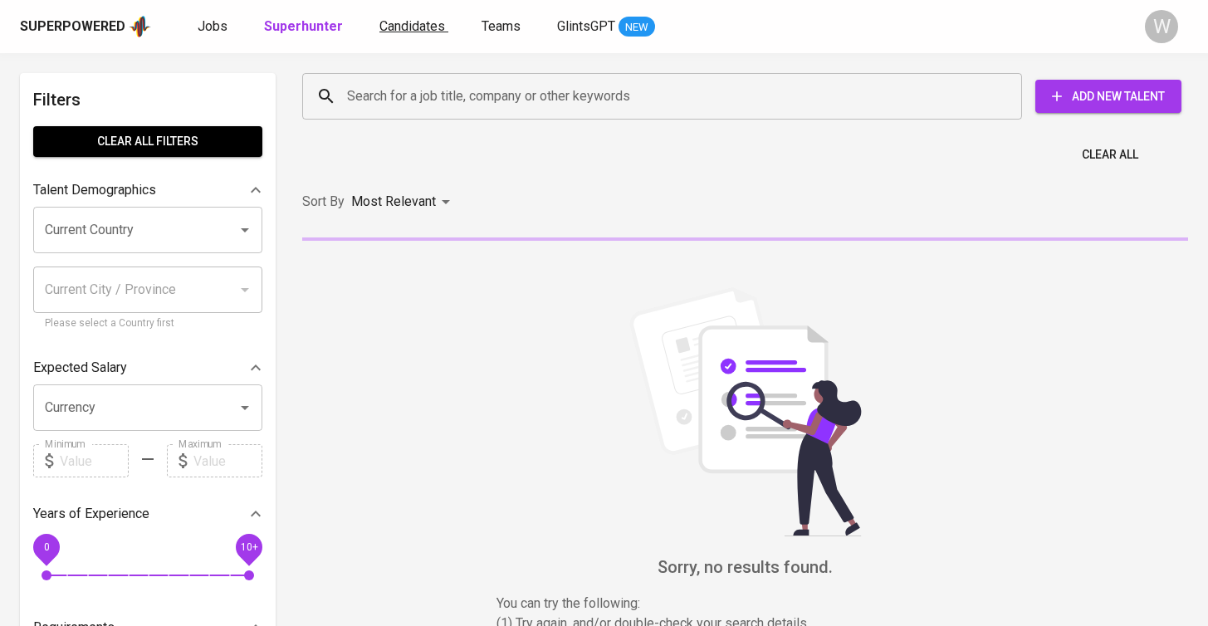
click at [396, 35] on link "Candidates" at bounding box center [413, 27] width 69 height 21
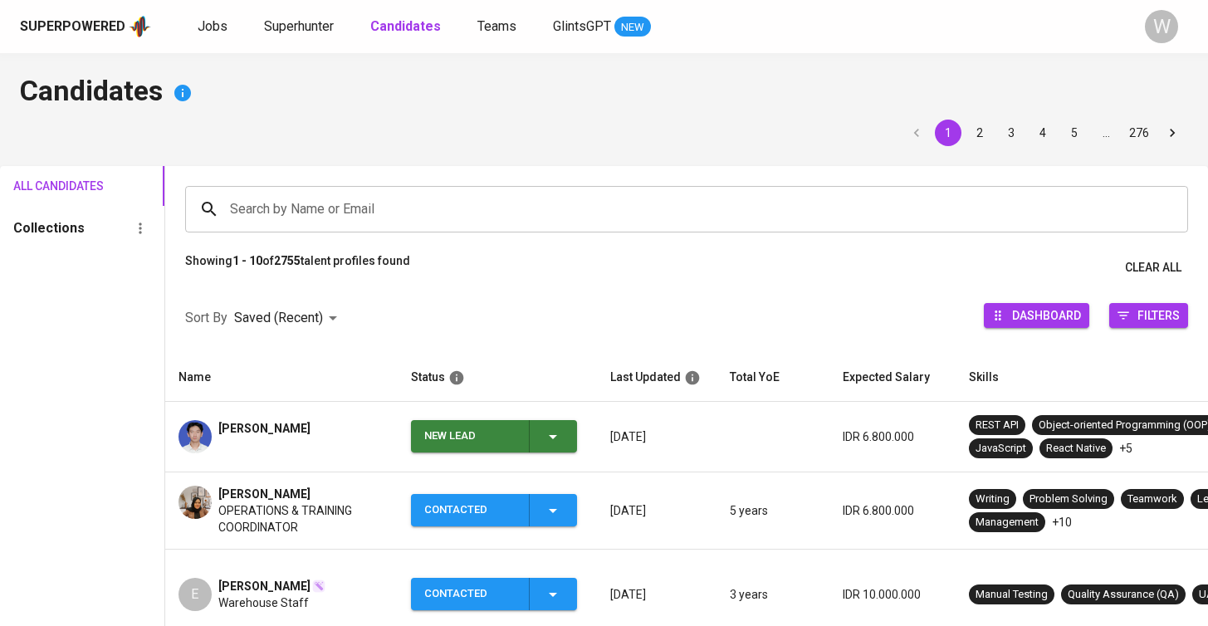
click at [347, 198] on input "Search by Name or Email" at bounding box center [691, 209] width 930 height 32
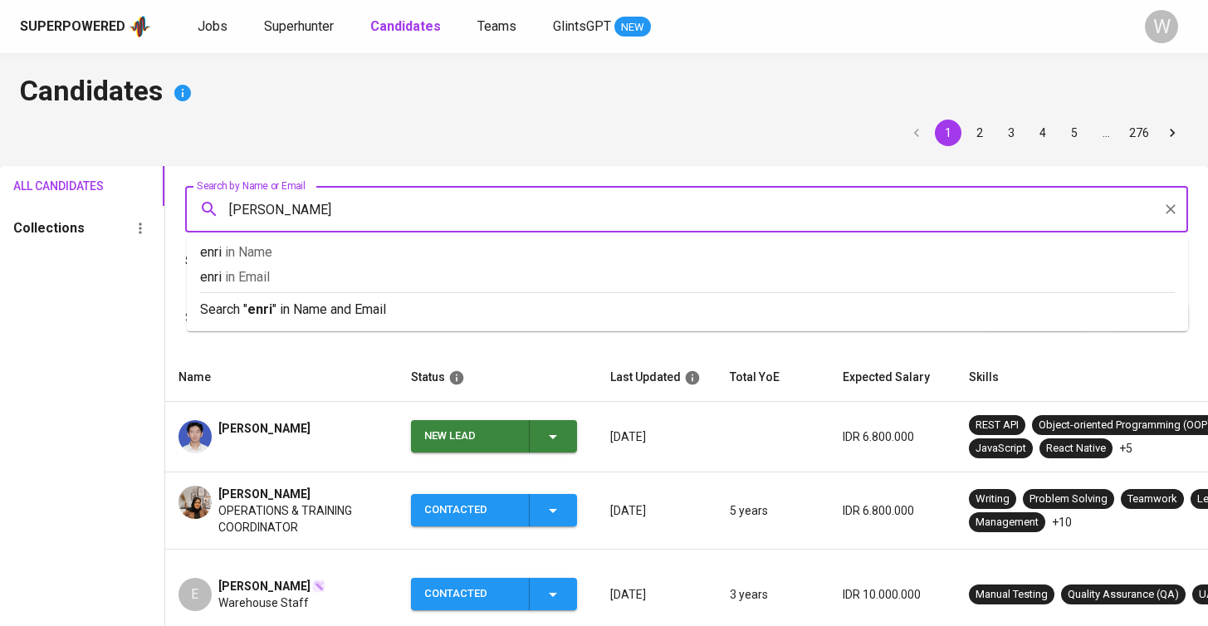
type input "[PERSON_NAME]"
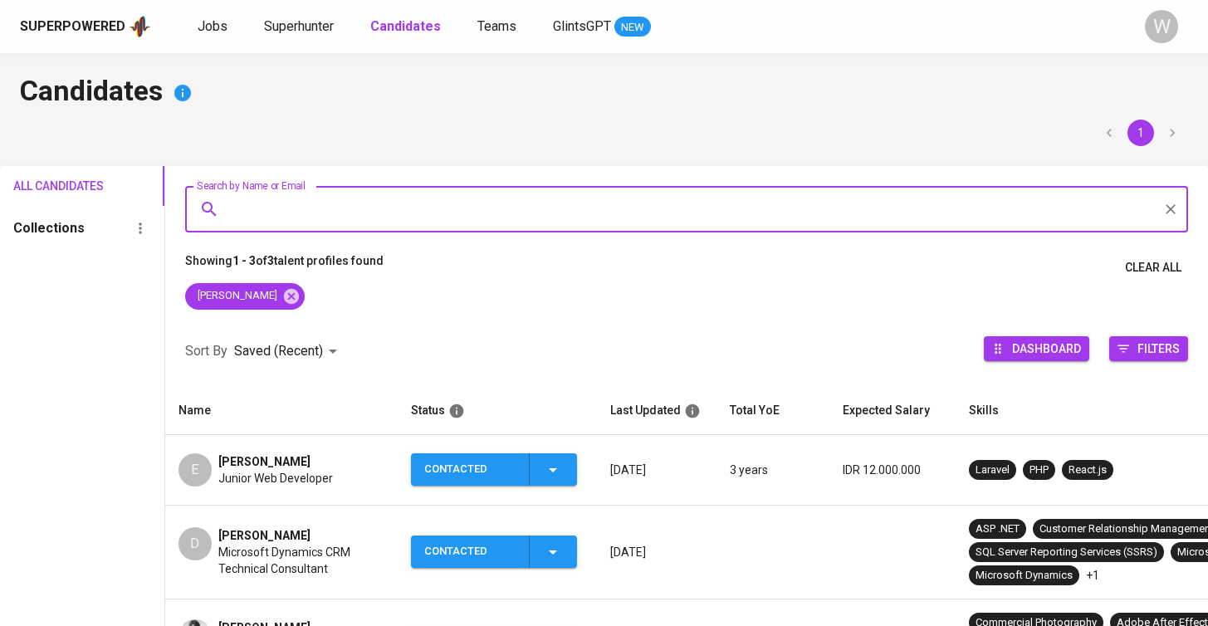
click at [281, 478] on span "Junior Web Developer" at bounding box center [275, 478] width 115 height 17
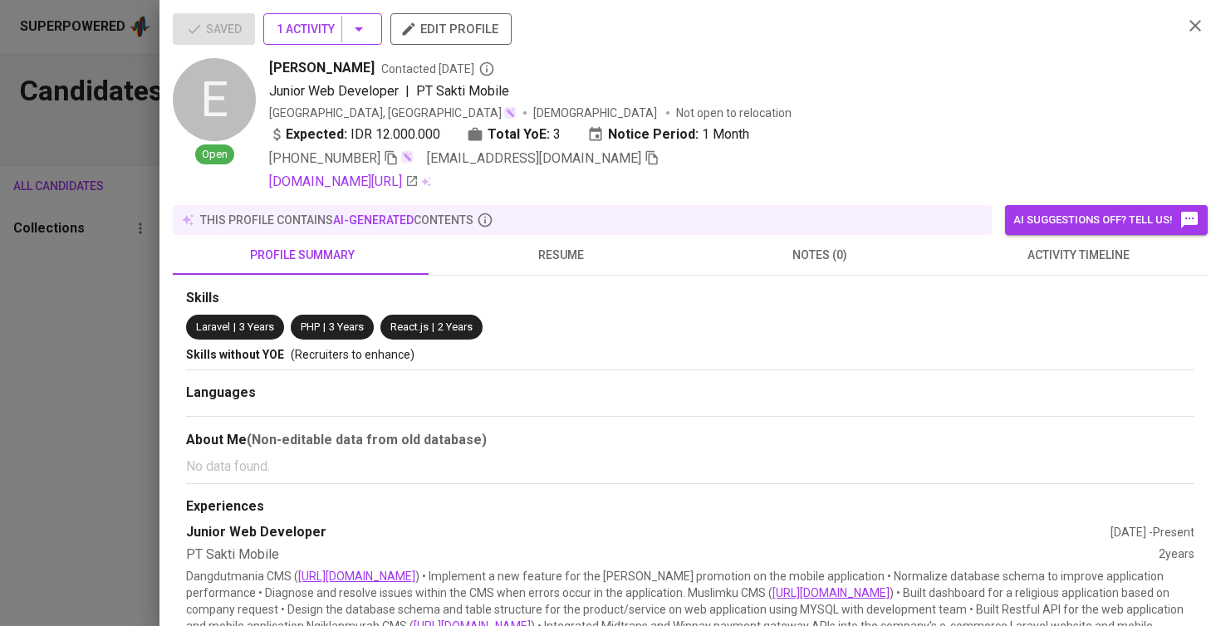
click at [338, 14] on button "1 Activity" at bounding box center [322, 29] width 119 height 32
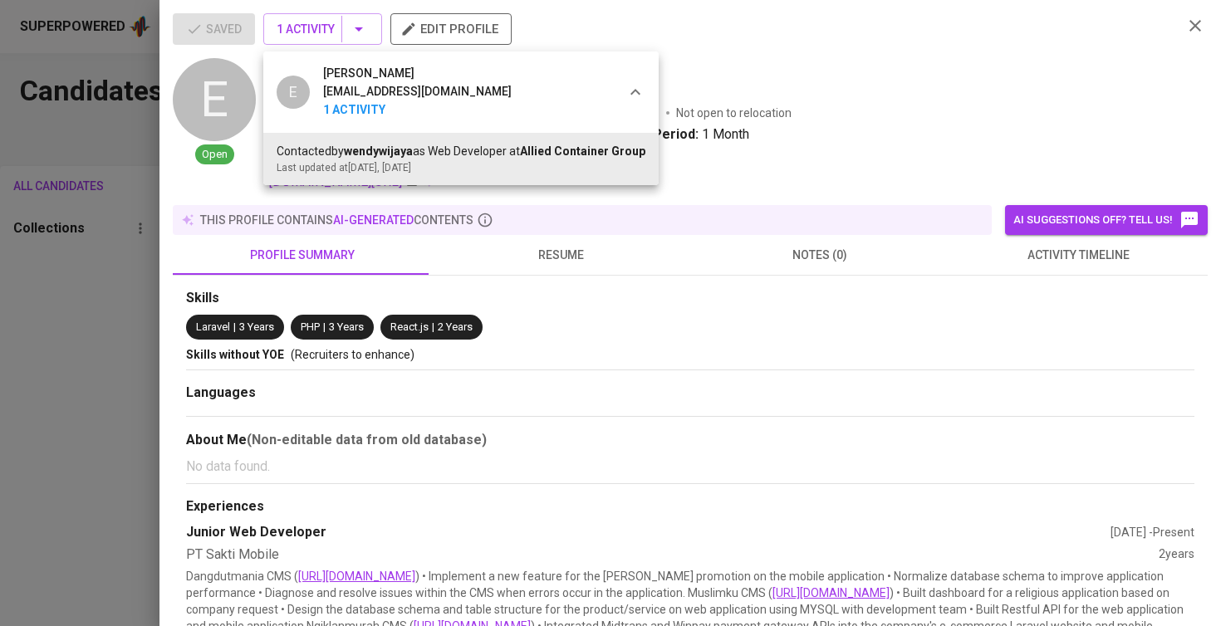
click at [947, 272] on div at bounding box center [610, 313] width 1221 height 626
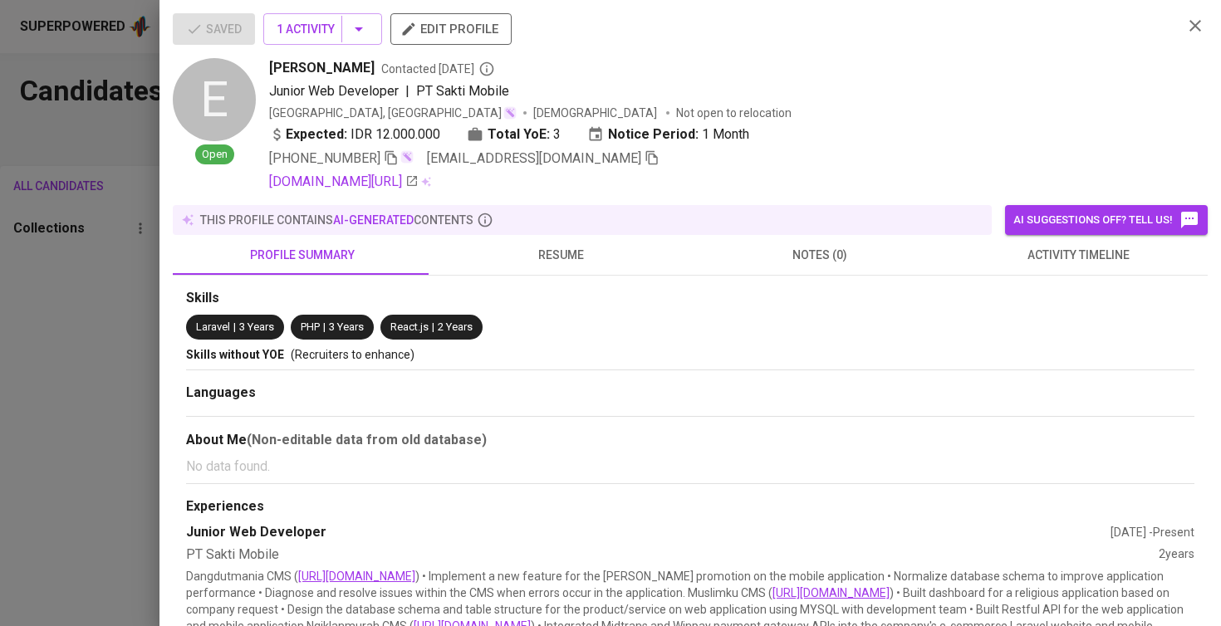
click at [965, 274] on button "activity timeline" at bounding box center [1078, 255] width 259 height 40
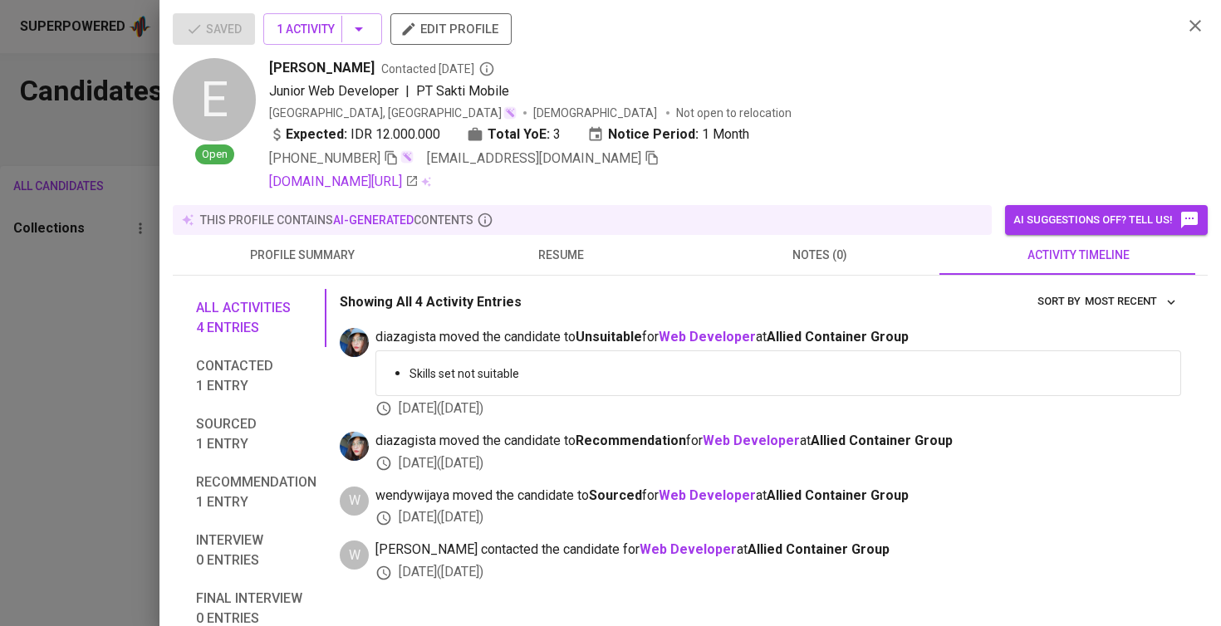
click at [594, 261] on span "resume" at bounding box center [561, 255] width 239 height 21
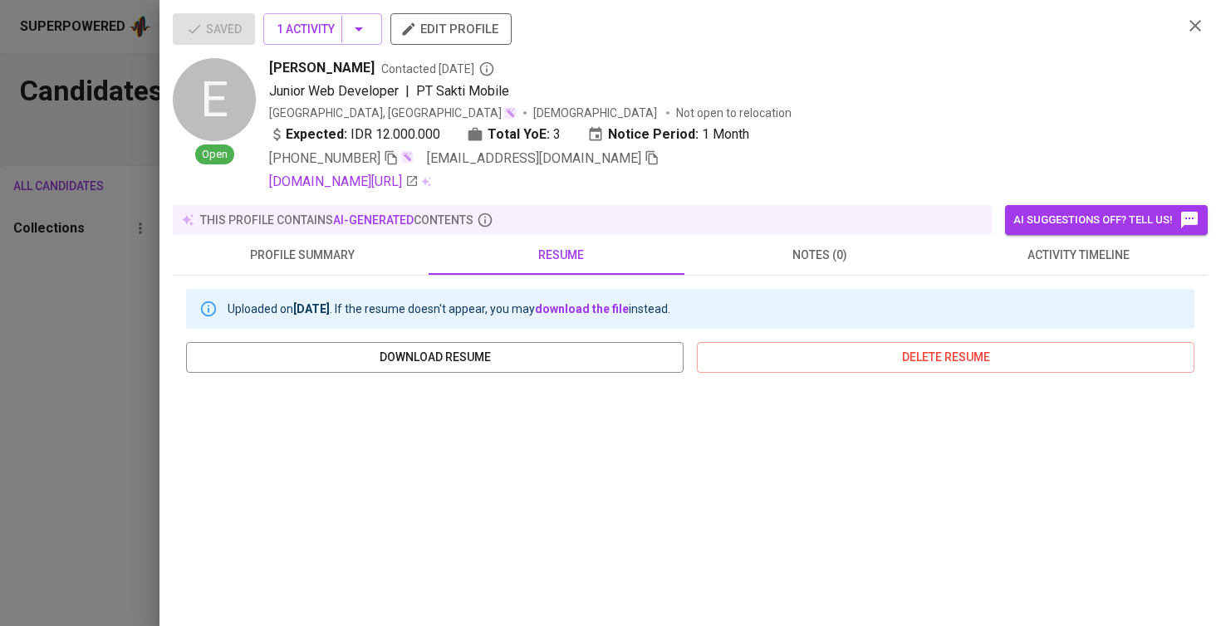
scroll to position [271, 0]
